Goal: Obtain resource: Download file/media

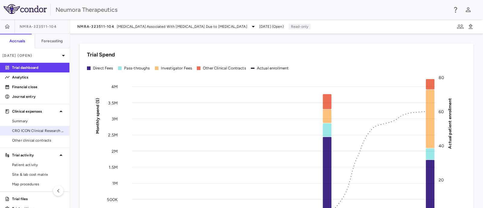
click at [27, 130] on span "CRO ICON Clinical Research Limited" at bounding box center [38, 130] width 53 height 5
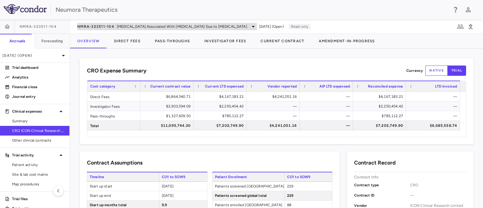
click at [252, 27] on icon at bounding box center [253, 27] width 3 height 2
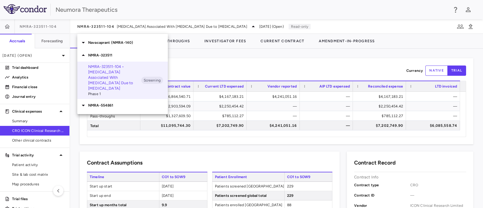
click at [101, 42] on p "Navacaprant (NMRA-140)" at bounding box center [128, 42] width 80 height 5
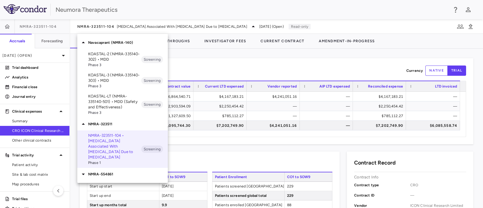
click at [92, 53] on p "KOASTAL-2 (NMRA-335140-302) • MDD" at bounding box center [114, 56] width 53 height 11
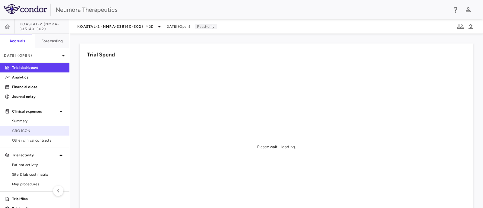
drag, startPoint x: 29, startPoint y: 128, endPoint x: 47, endPoint y: 127, distance: 17.8
click at [29, 128] on span "CRO ICON" at bounding box center [38, 130] width 53 height 5
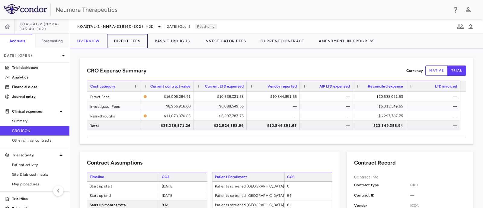
click at [135, 39] on button "Direct Fees" at bounding box center [127, 41] width 41 height 14
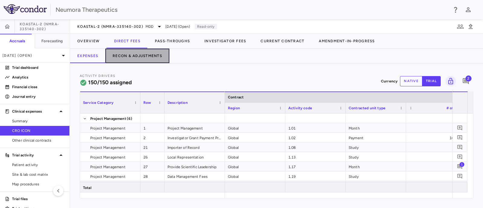
click at [139, 55] on button "Recon & Adjustments" at bounding box center [137, 56] width 64 height 14
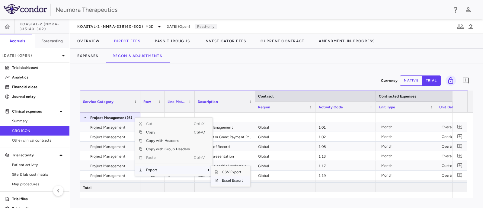
click at [234, 179] on span "Excel Export" at bounding box center [232, 180] width 28 height 8
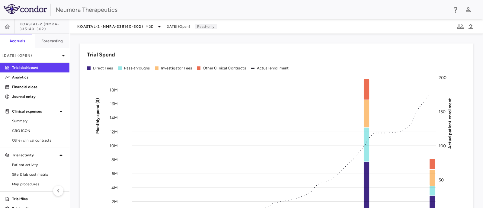
drag, startPoint x: 24, startPoint y: 131, endPoint x: 103, endPoint y: 63, distance: 104.4
click at [24, 131] on span "CRO ICON" at bounding box center [38, 130] width 53 height 5
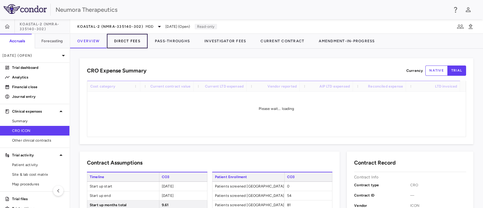
click at [122, 41] on button "Direct Fees" at bounding box center [127, 41] width 41 height 14
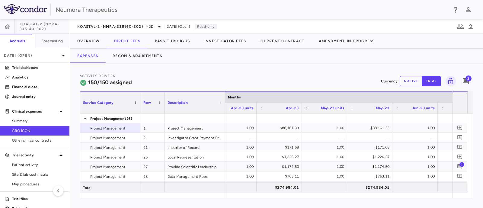
scroll to position [0, 1193]
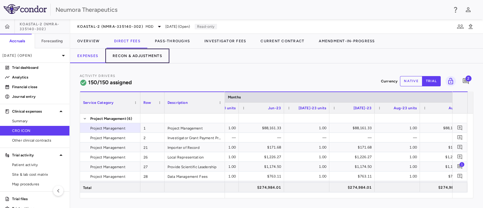
click at [151, 53] on button "Recon & Adjustments" at bounding box center [137, 56] width 64 height 14
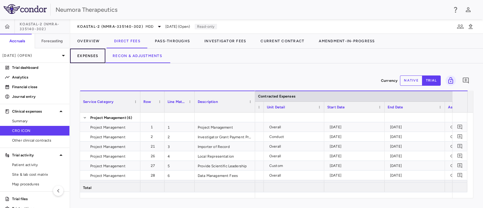
click at [89, 54] on button "Expenses" at bounding box center [87, 56] width 35 height 14
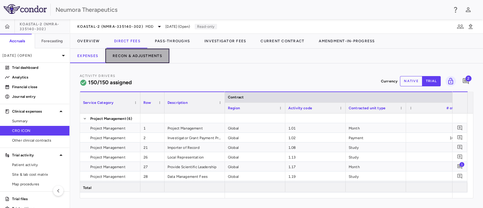
click at [123, 55] on button "Recon & Adjustments" at bounding box center [137, 56] width 64 height 14
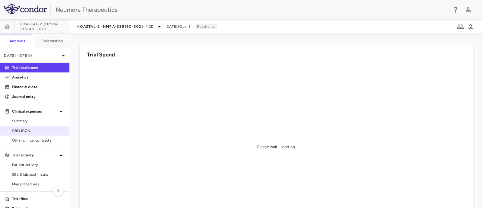
click at [16, 129] on span "CRO ICON" at bounding box center [38, 130] width 53 height 5
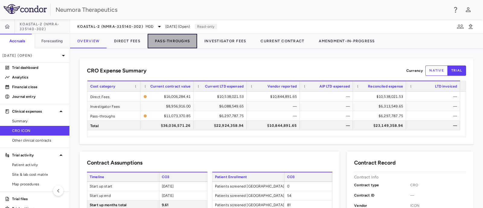
click at [172, 39] on button "Pass-Throughs" at bounding box center [172, 41] width 49 height 14
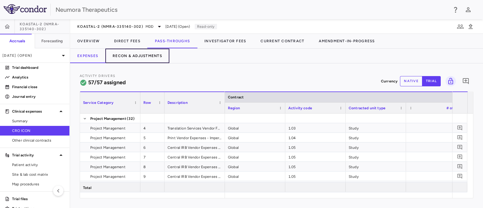
click at [135, 55] on button "Recon & Adjustments" at bounding box center [137, 56] width 64 height 14
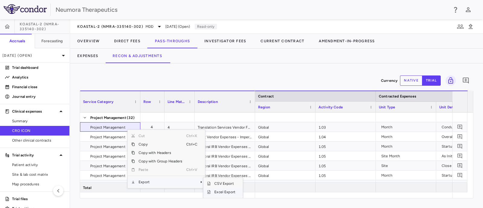
click at [215, 192] on span "Excel Export" at bounding box center [225, 192] width 28 height 8
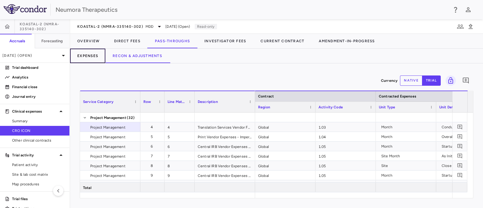
click at [94, 56] on button "Expenses" at bounding box center [87, 56] width 35 height 14
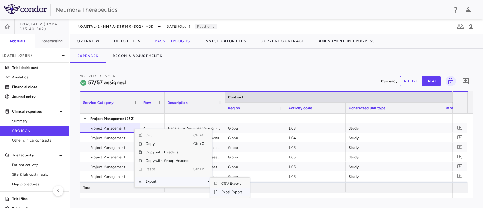
click at [224, 192] on span "Excel Export" at bounding box center [232, 192] width 28 height 8
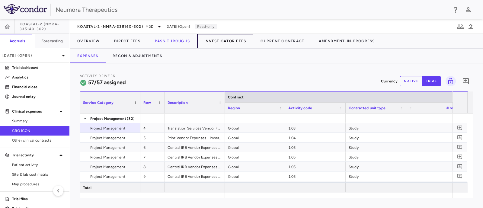
click at [230, 39] on button "Investigator Fees" at bounding box center [225, 41] width 56 height 14
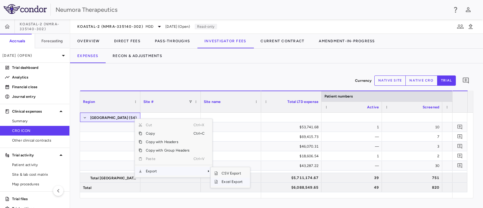
click at [234, 184] on span "Excel Export" at bounding box center [232, 181] width 28 height 8
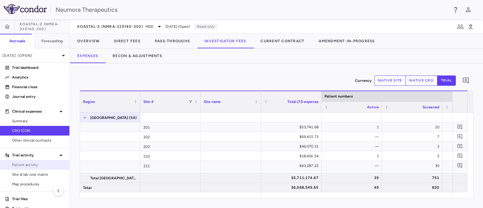
click at [28, 164] on span "Patient activity" at bounding box center [38, 164] width 53 height 5
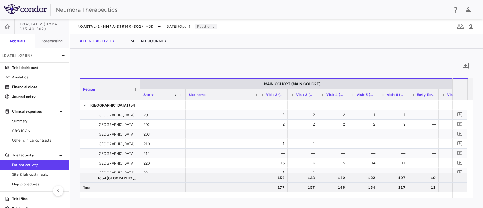
scroll to position [0, 380]
drag, startPoint x: 29, startPoint y: 65, endPoint x: 167, endPoint y: 5, distance: 151.1
click at [29, 65] on p "Trial dashboard" at bounding box center [38, 67] width 53 height 5
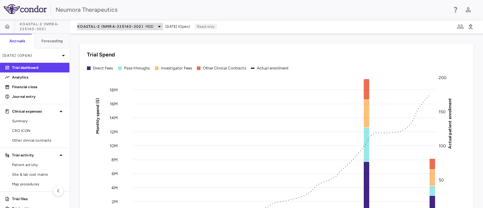
click at [157, 26] on icon at bounding box center [159, 26] width 7 height 7
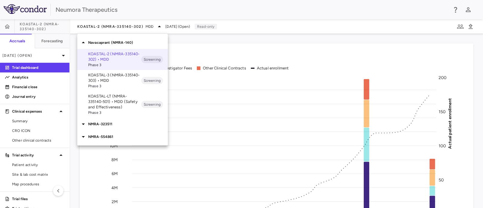
click at [114, 80] on p "KOASTAL-3 (NMRA-335140-303) • MDD" at bounding box center [114, 77] width 53 height 11
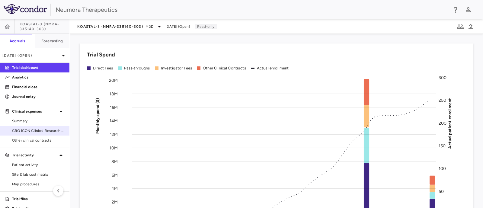
drag, startPoint x: 11, startPoint y: 126, endPoint x: 25, endPoint y: 126, distance: 13.6
click at [11, 126] on link "CRO ICON Clinical Research Limited" at bounding box center [34, 130] width 69 height 9
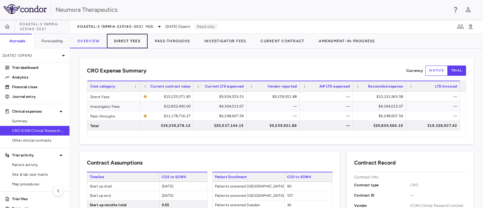
click at [136, 40] on button "Direct Fees" at bounding box center [127, 41] width 41 height 14
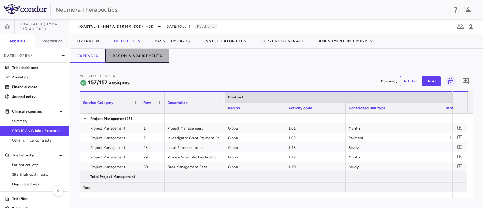
click at [130, 54] on button "Recon & Adjustments" at bounding box center [137, 56] width 64 height 14
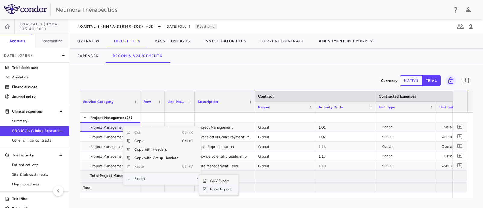
click at [223, 189] on span "Excel Export" at bounding box center [220, 189] width 28 height 8
